Goal: Task Accomplishment & Management: Use online tool/utility

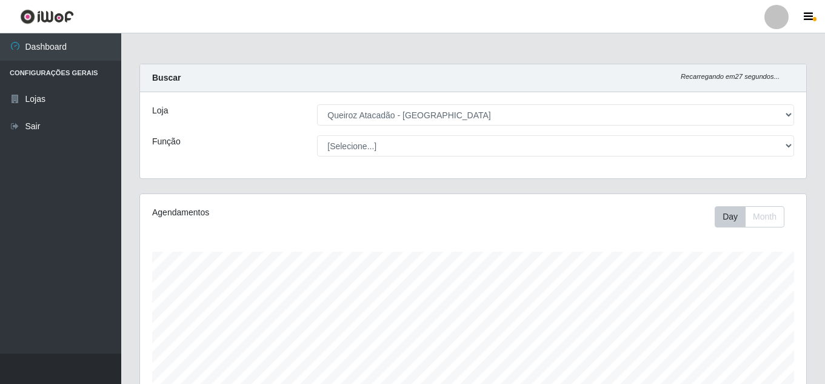
select select "225"
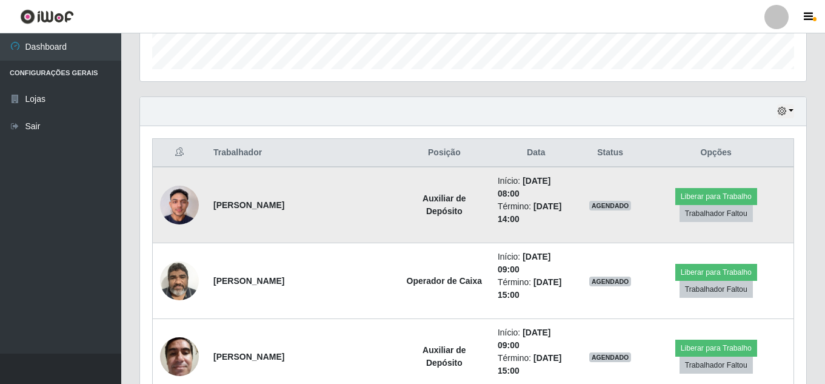
scroll to position [388, 0]
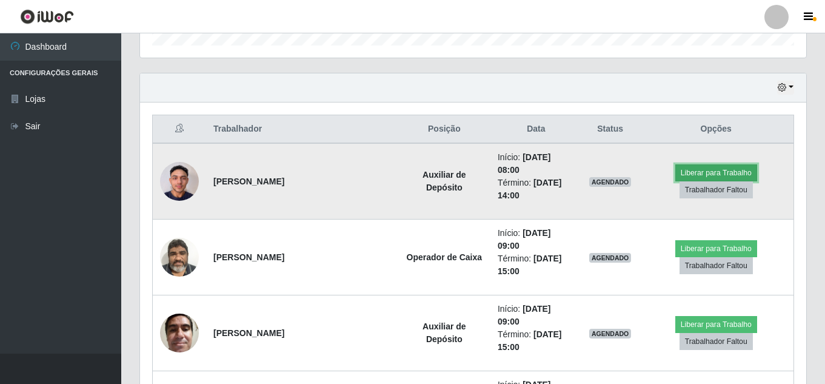
click at [699, 167] on button "Liberar para Trabalho" at bounding box center [716, 172] width 82 height 17
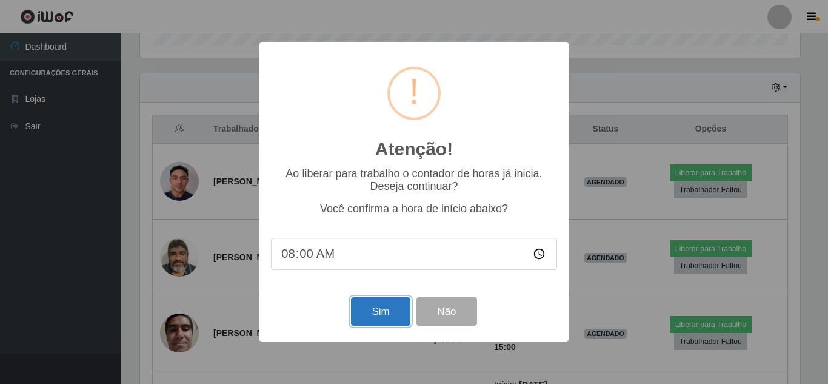
click at [376, 319] on button "Sim" at bounding box center [380, 311] width 59 height 28
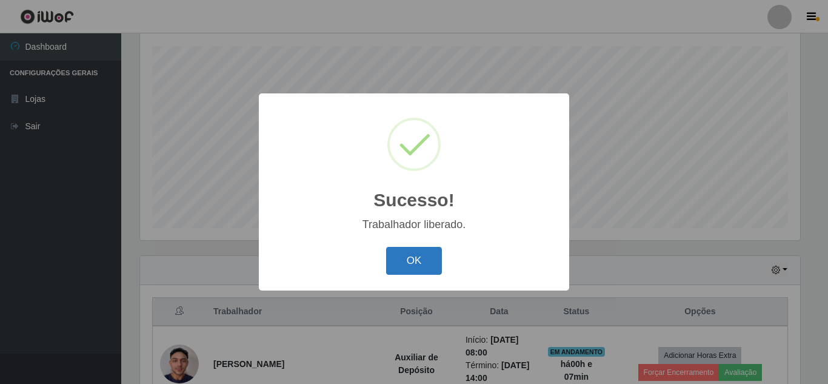
click at [428, 260] on button "OK" at bounding box center [414, 261] width 56 height 28
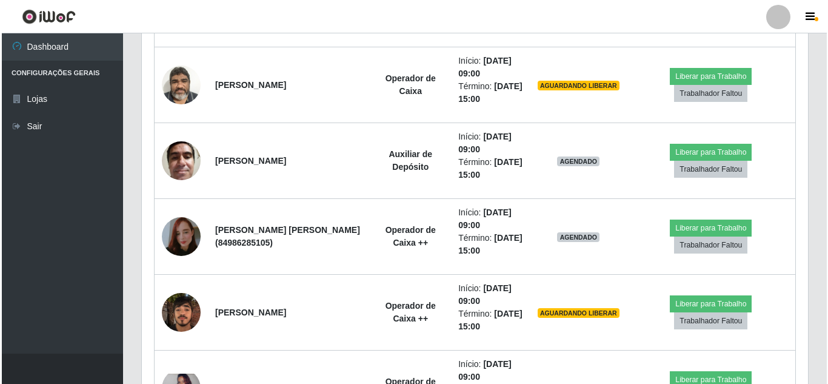
scroll to position [508, 0]
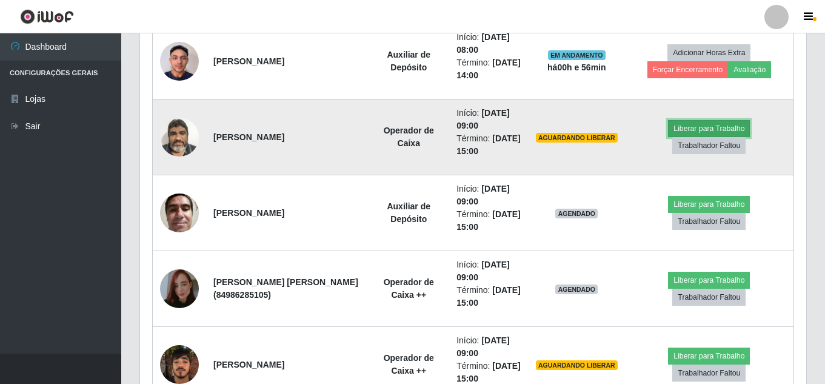
click at [724, 125] on button "Liberar para Trabalho" at bounding box center [709, 128] width 82 height 17
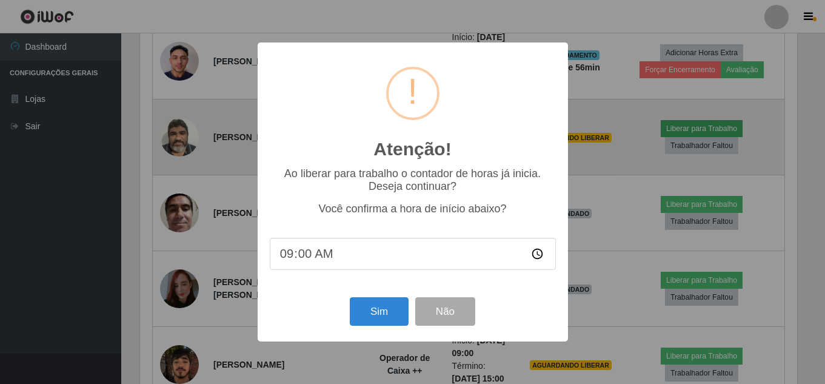
scroll to position [251, 660]
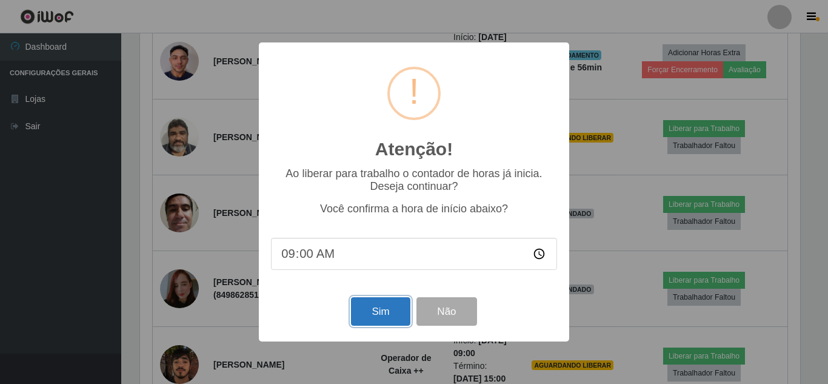
click at [392, 304] on button "Sim" at bounding box center [380, 311] width 59 height 28
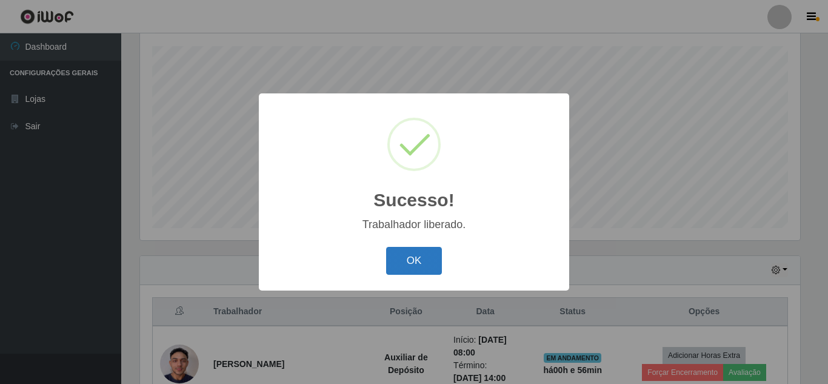
click at [405, 270] on button "OK" at bounding box center [414, 261] width 56 height 28
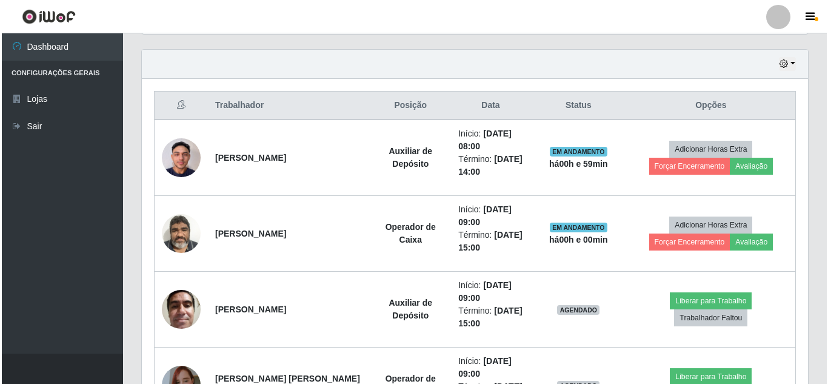
scroll to position [430, 0]
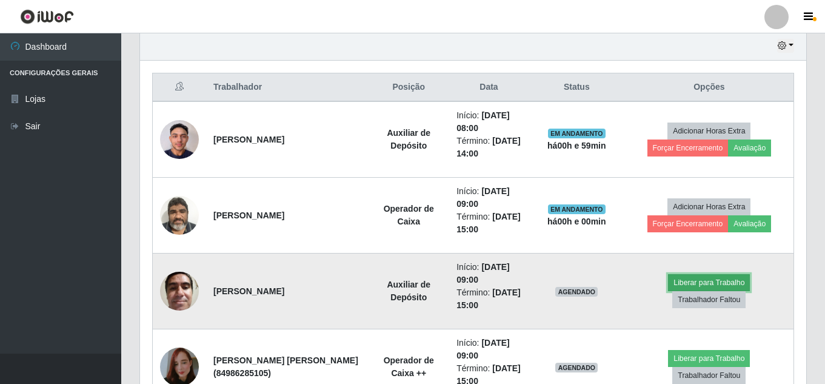
click at [730, 281] on button "Liberar para Trabalho" at bounding box center [709, 282] width 82 height 17
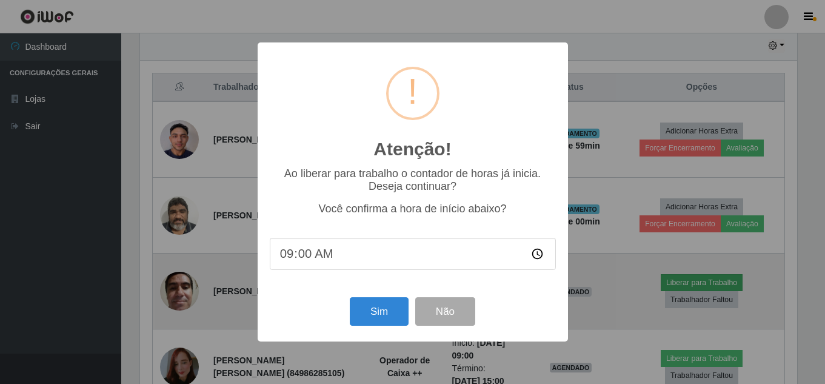
scroll to position [251, 660]
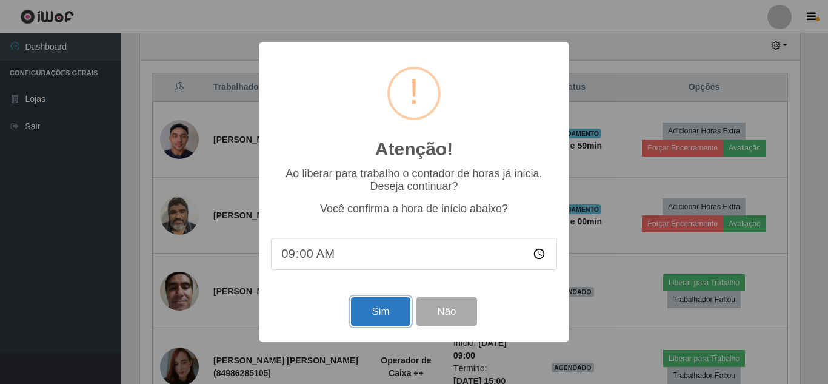
click at [380, 310] on button "Sim" at bounding box center [380, 311] width 59 height 28
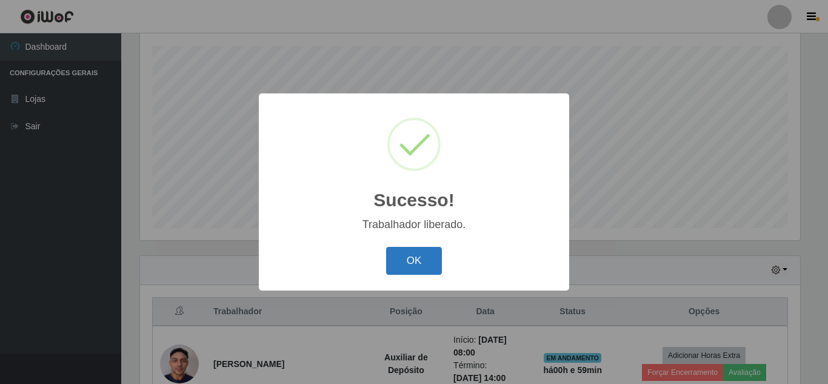
click at [427, 252] on button "OK" at bounding box center [414, 261] width 56 height 28
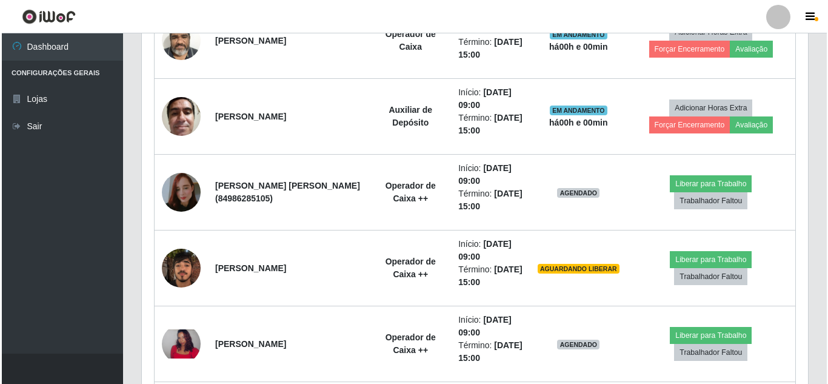
scroll to position [605, 0]
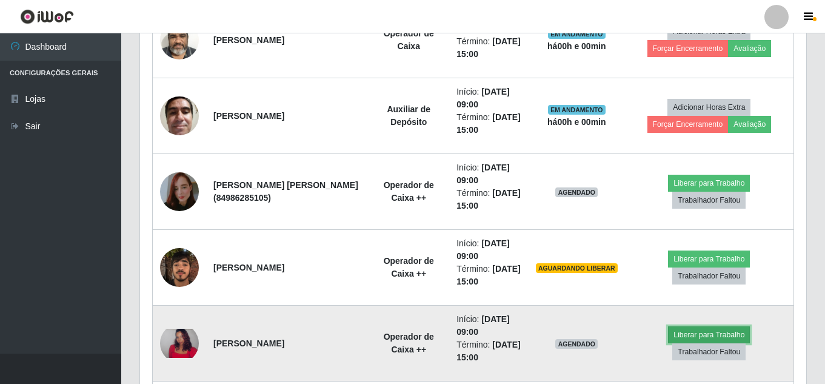
click at [687, 326] on button "Liberar para Trabalho" at bounding box center [709, 334] width 82 height 17
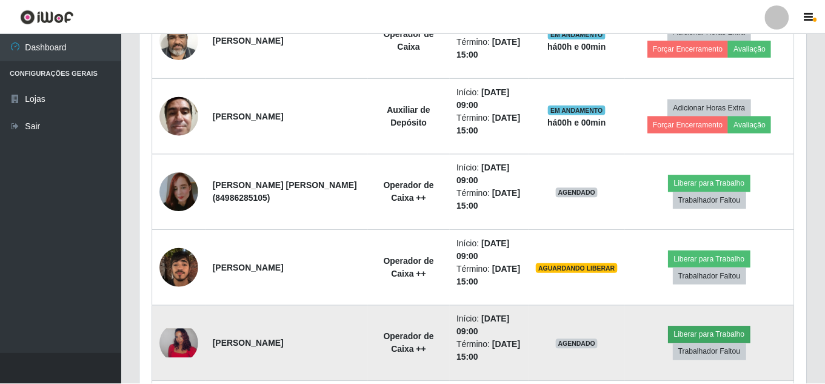
scroll to position [251, 660]
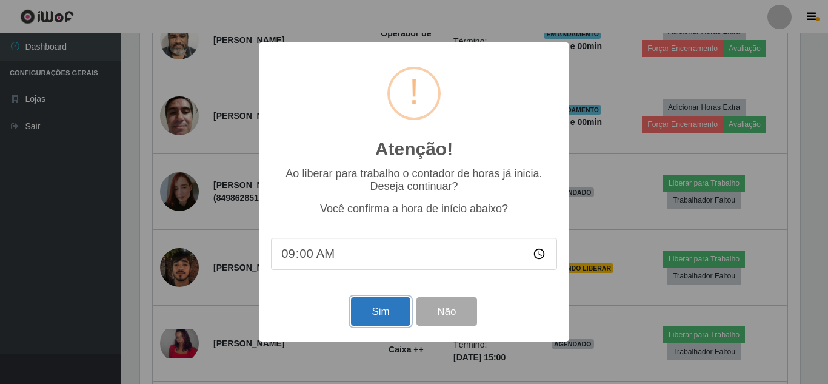
click at [379, 305] on button "Sim" at bounding box center [380, 311] width 59 height 28
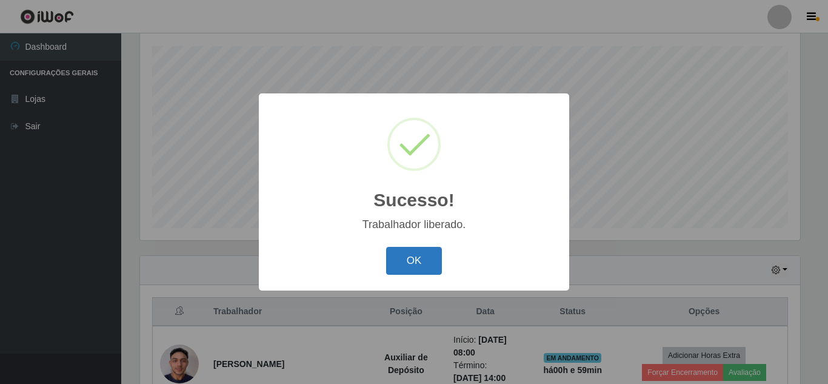
drag, startPoint x: 405, startPoint y: 267, endPoint x: 415, endPoint y: 259, distance: 12.6
click at [405, 267] on button "OK" at bounding box center [414, 261] width 56 height 28
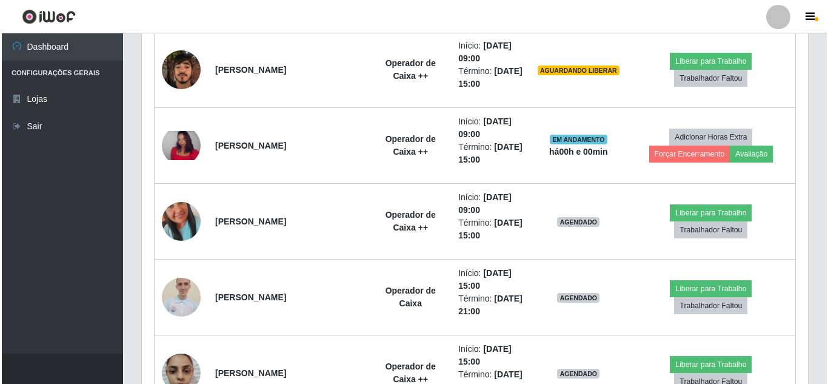
scroll to position [857, 0]
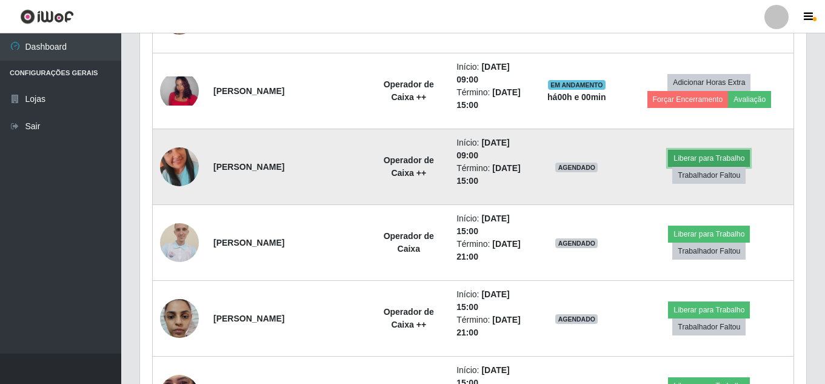
click at [702, 158] on button "Liberar para Trabalho" at bounding box center [709, 158] width 82 height 17
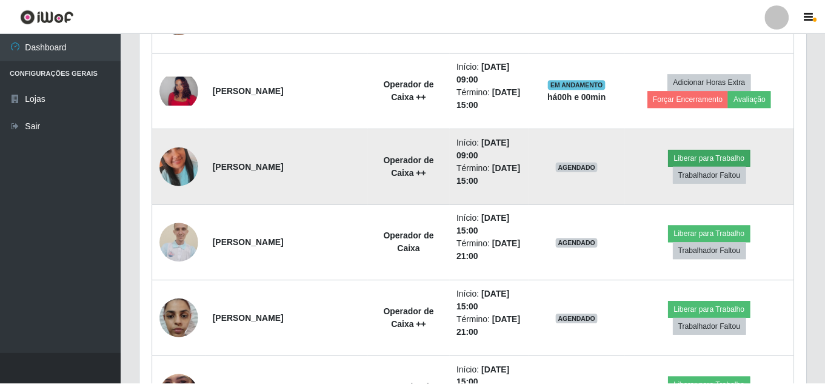
scroll to position [251, 660]
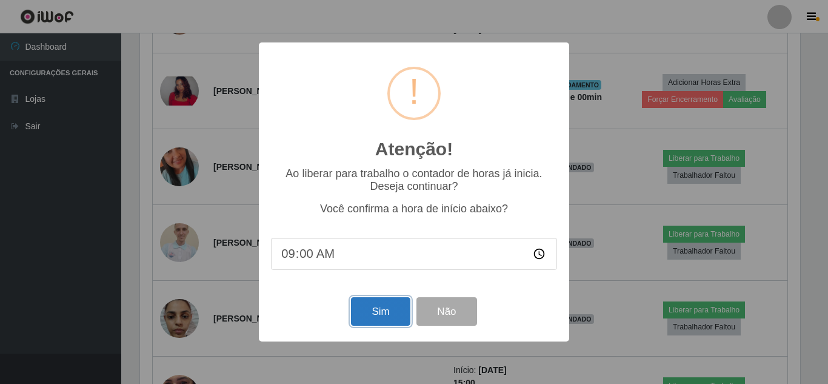
click at [386, 318] on button "Sim" at bounding box center [380, 311] width 59 height 28
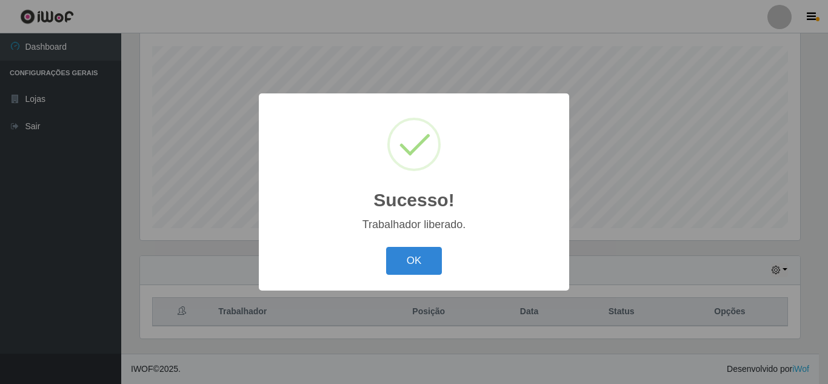
click at [386, 247] on button "OK" at bounding box center [414, 261] width 56 height 28
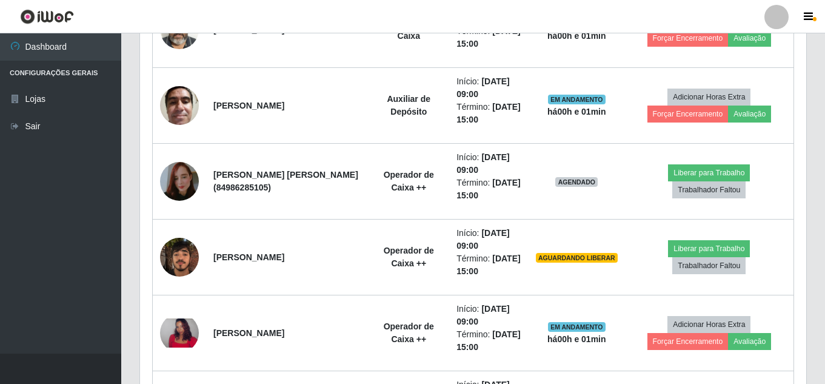
scroll to position [638, 0]
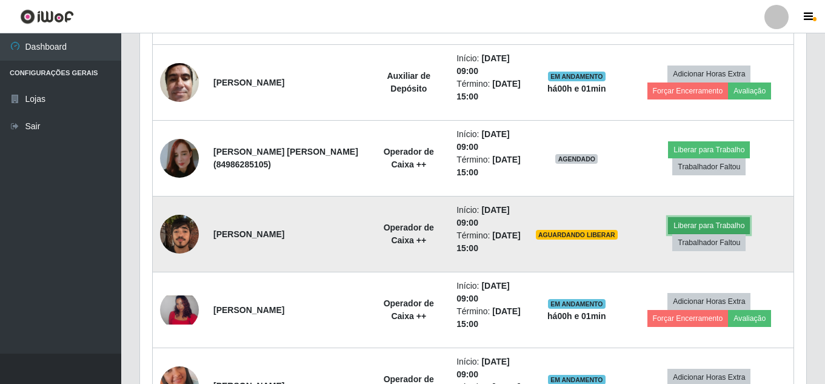
click at [708, 223] on button "Liberar para Trabalho" at bounding box center [709, 225] width 82 height 17
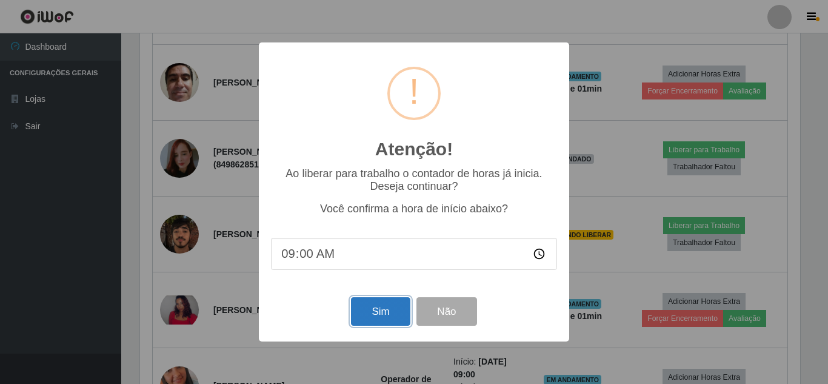
click at [391, 314] on button "Sim" at bounding box center [380, 311] width 59 height 28
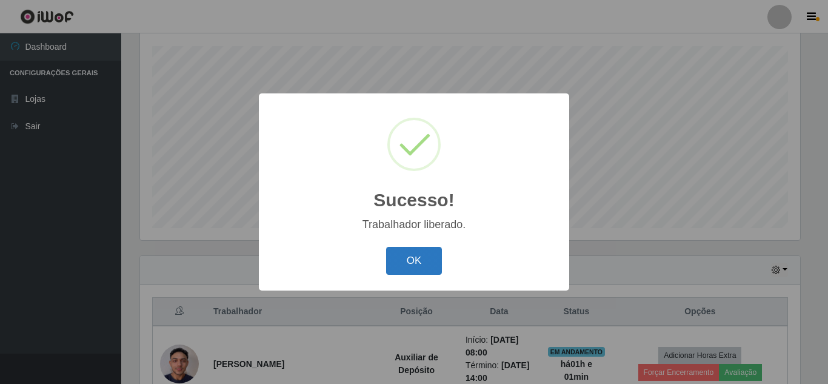
click at [425, 263] on button "OK" at bounding box center [414, 261] width 56 height 28
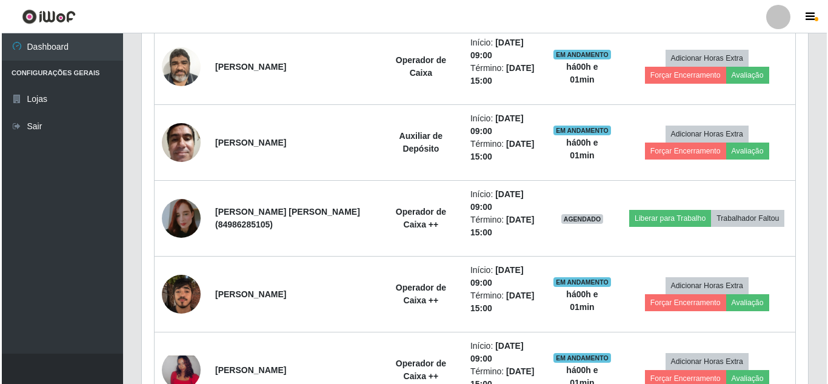
scroll to position [617, 0]
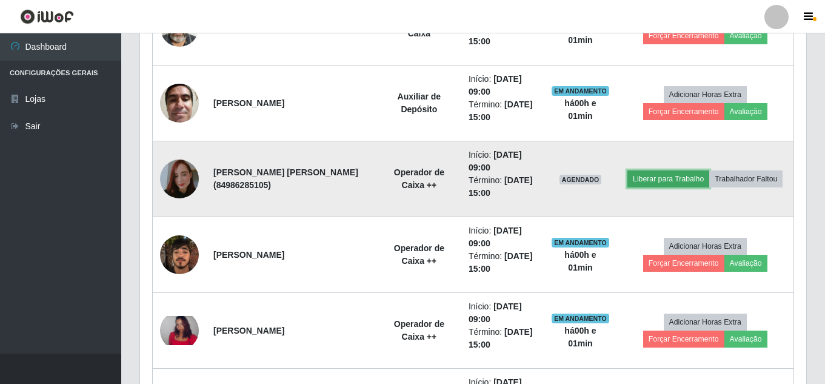
click at [685, 178] on button "Liberar para Trabalho" at bounding box center [668, 178] width 82 height 17
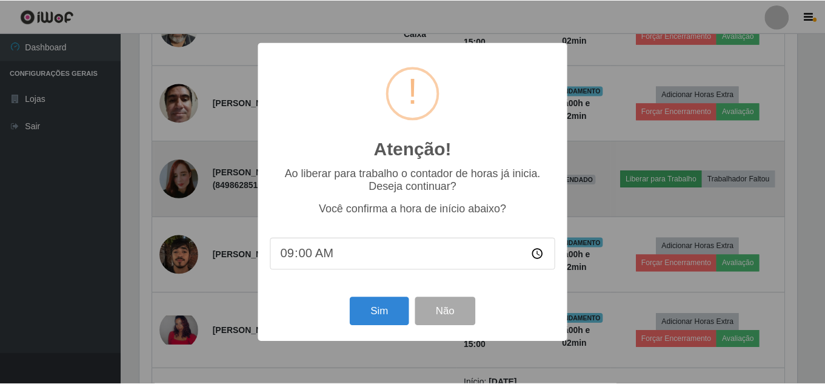
scroll to position [251, 660]
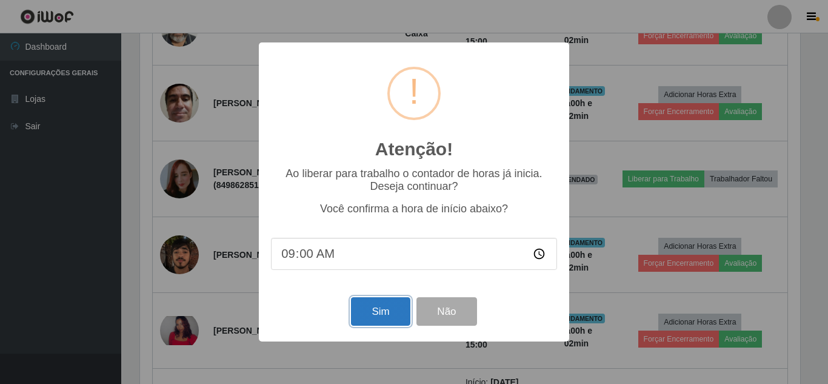
click at [384, 315] on button "Sim" at bounding box center [380, 311] width 59 height 28
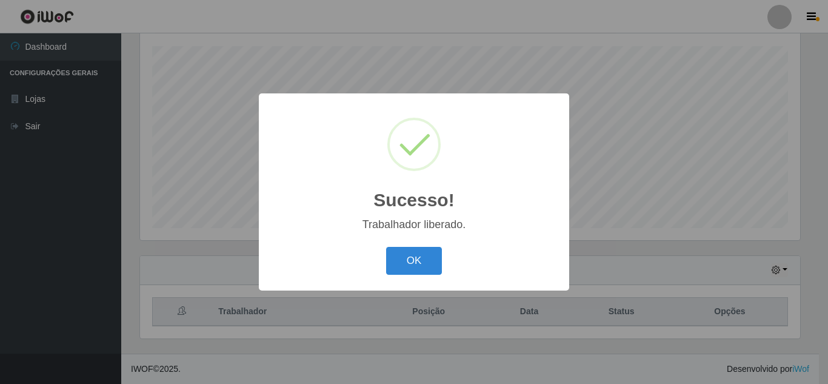
click at [386, 247] on button "OK" at bounding box center [414, 261] width 56 height 28
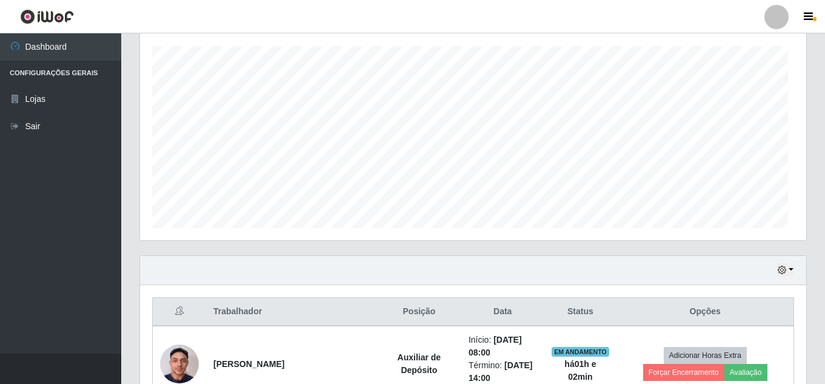
scroll to position [251, 666]
